Goal: Information Seeking & Learning: Learn about a topic

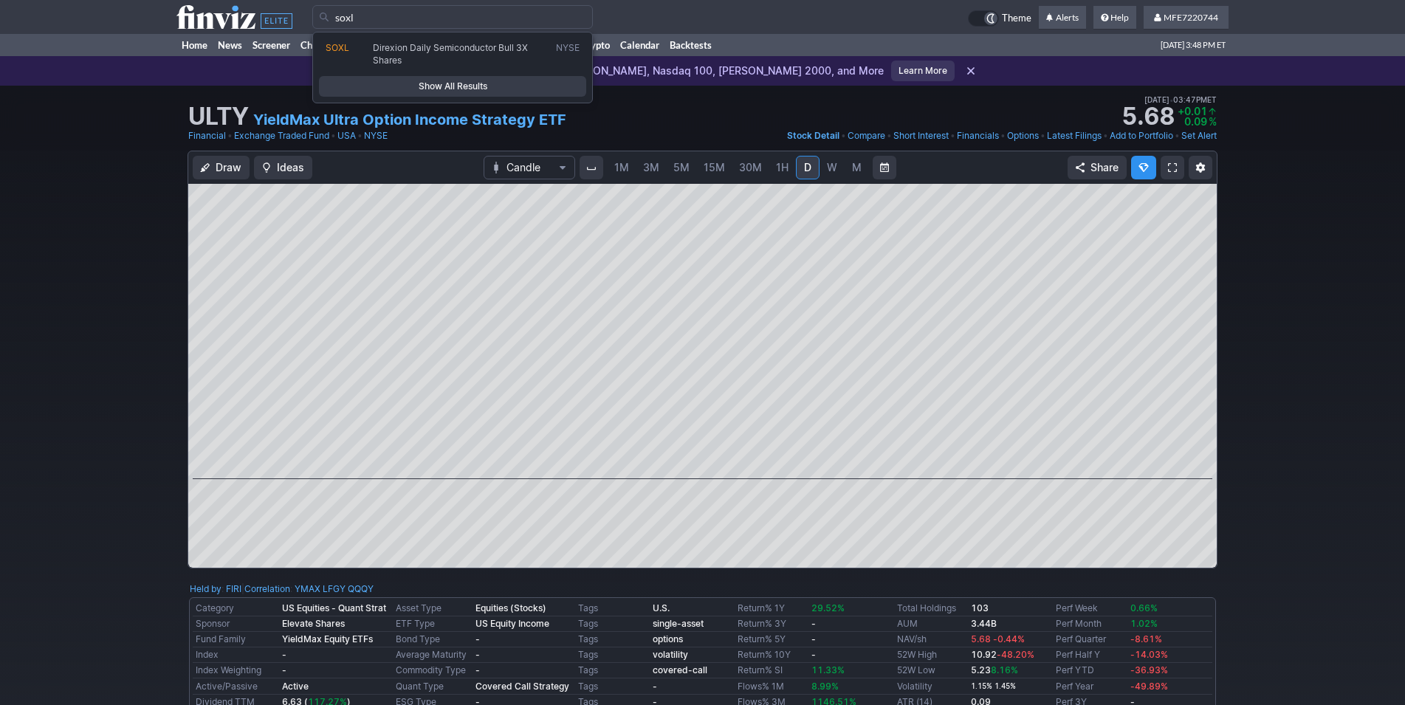
type input "soxl"
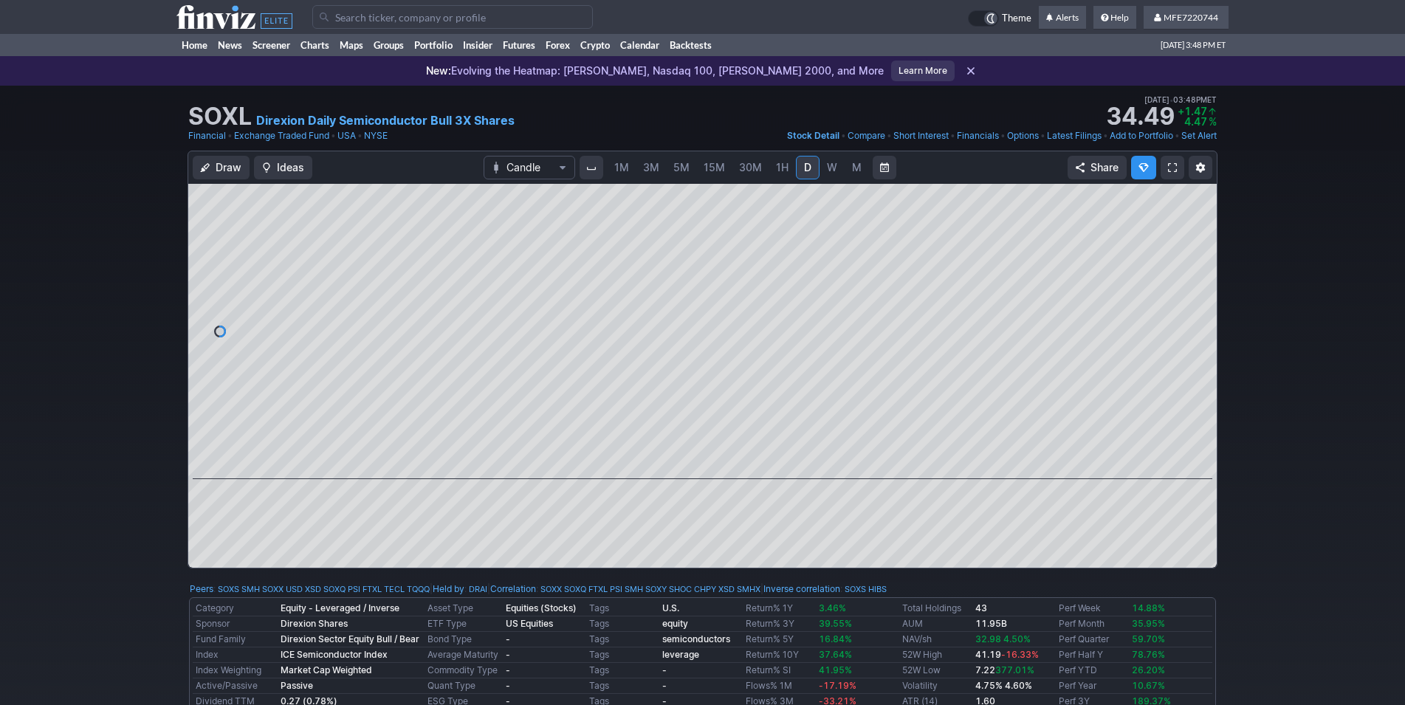
click at [827, 171] on span "W" at bounding box center [832, 167] width 10 height 13
click at [851, 168] on span "M" at bounding box center [856, 167] width 10 height 15
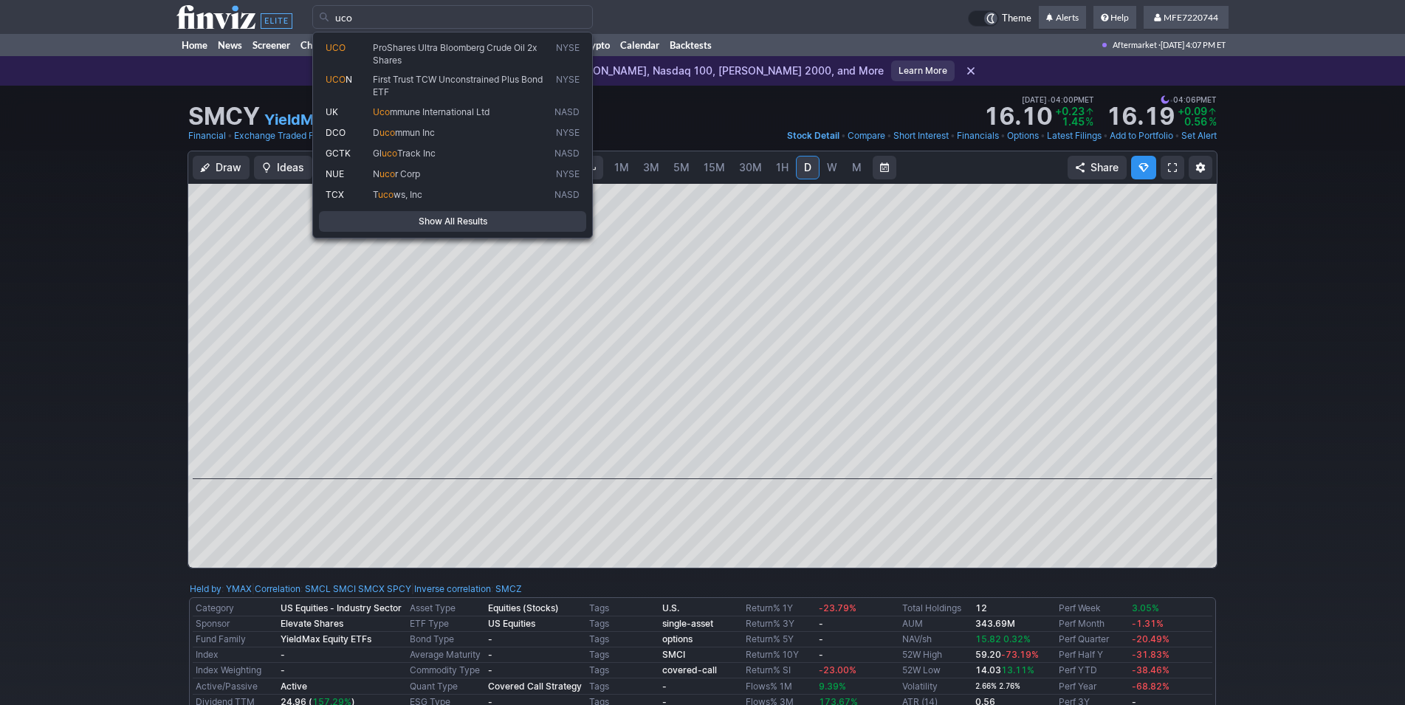
type input "uco"
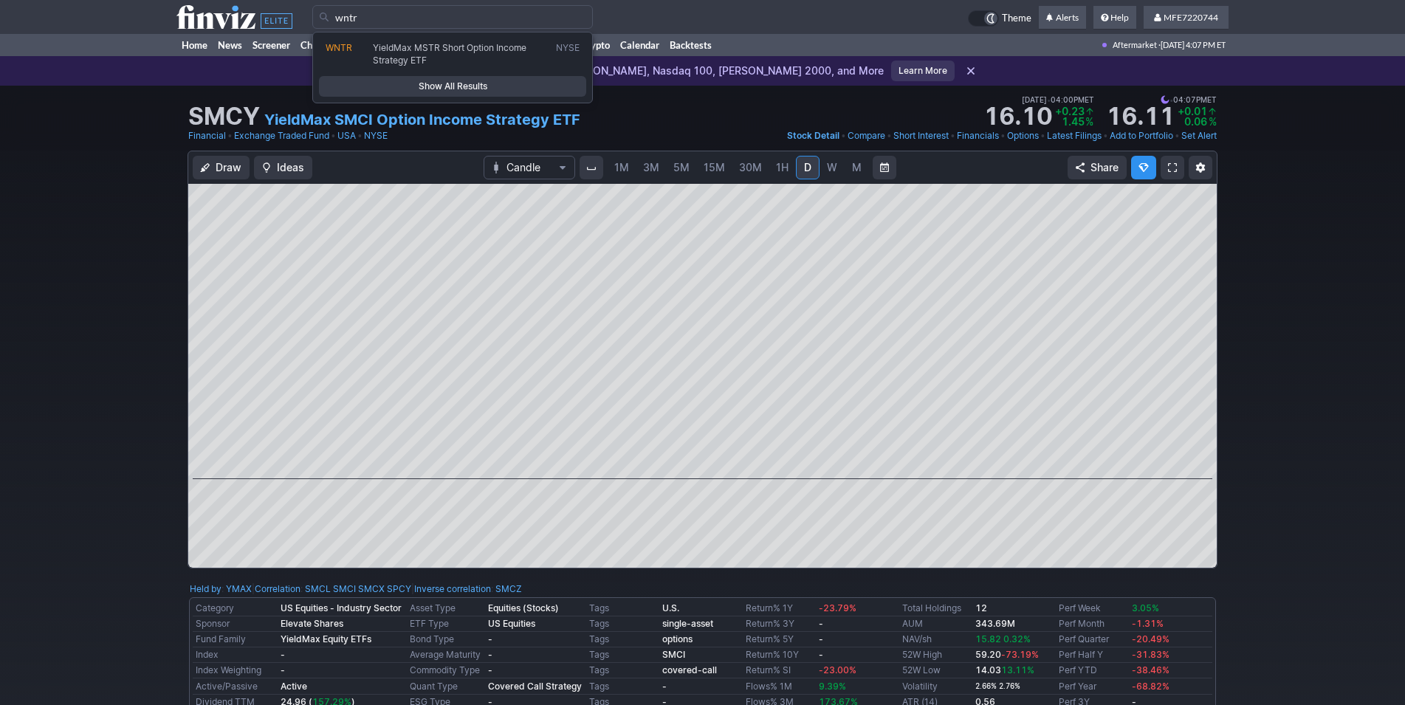
type input "wntr"
